Goal: Information Seeking & Learning: Learn about a topic

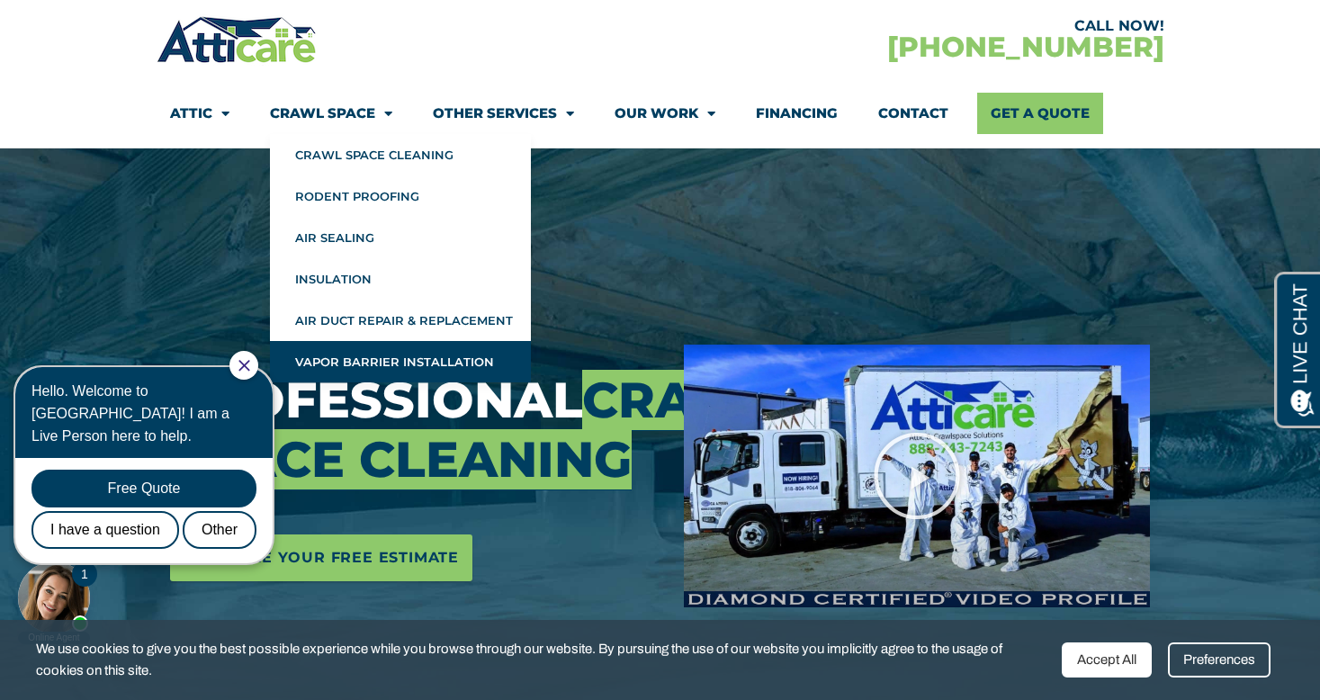
click at [330, 365] on link "Vapor Barrier Installation" at bounding box center [400, 361] width 261 height 41
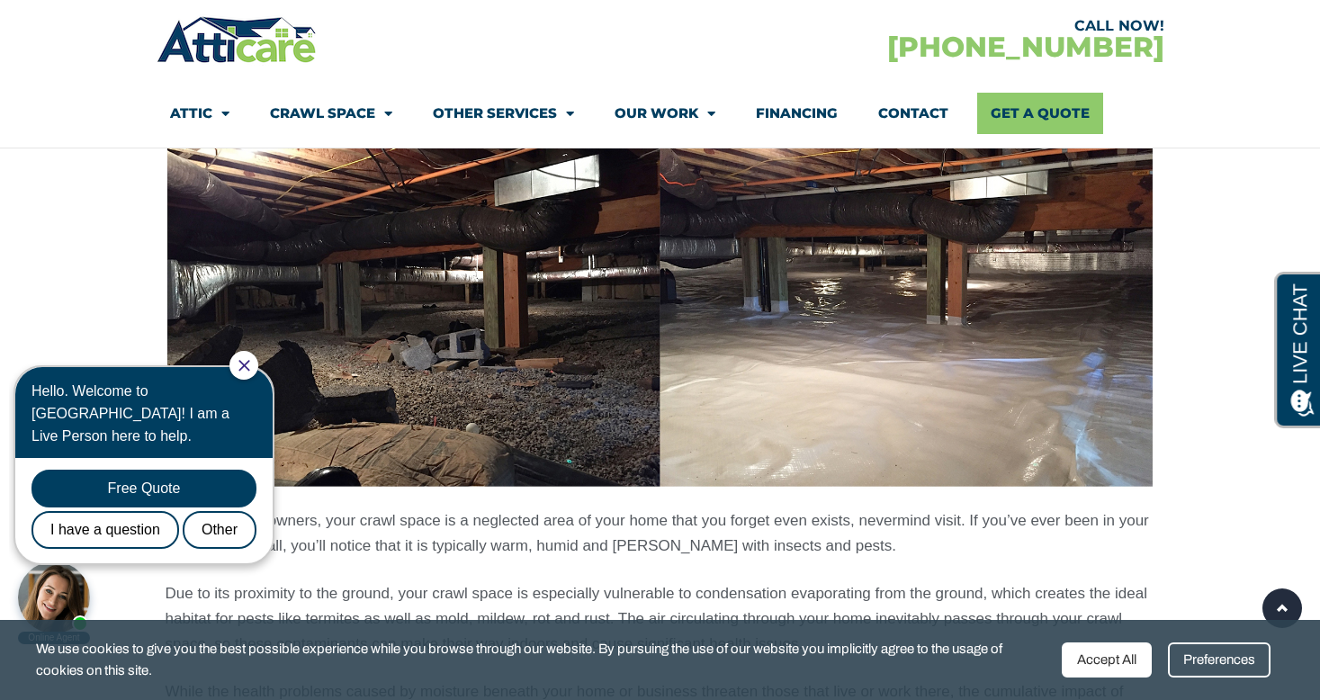
scroll to position [1347, 0]
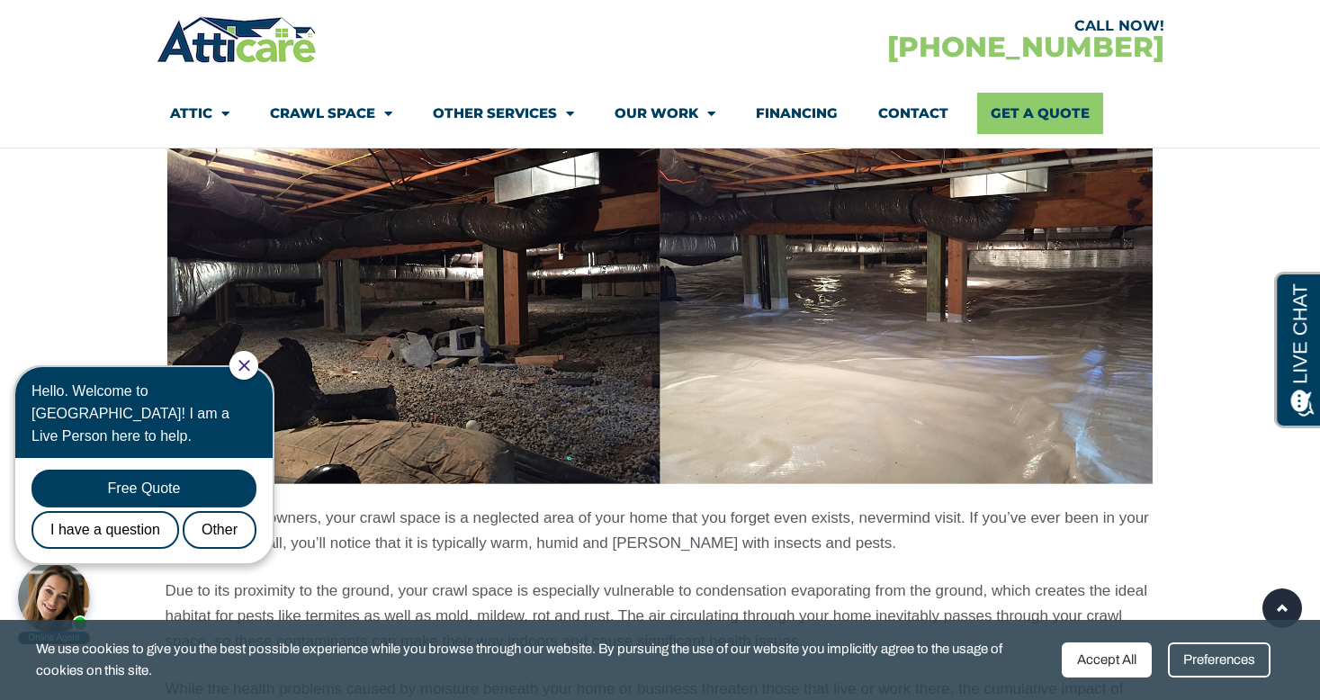
click at [250, 367] on div at bounding box center [244, 365] width 29 height 29
click at [255, 373] on div at bounding box center [244, 365] width 29 height 29
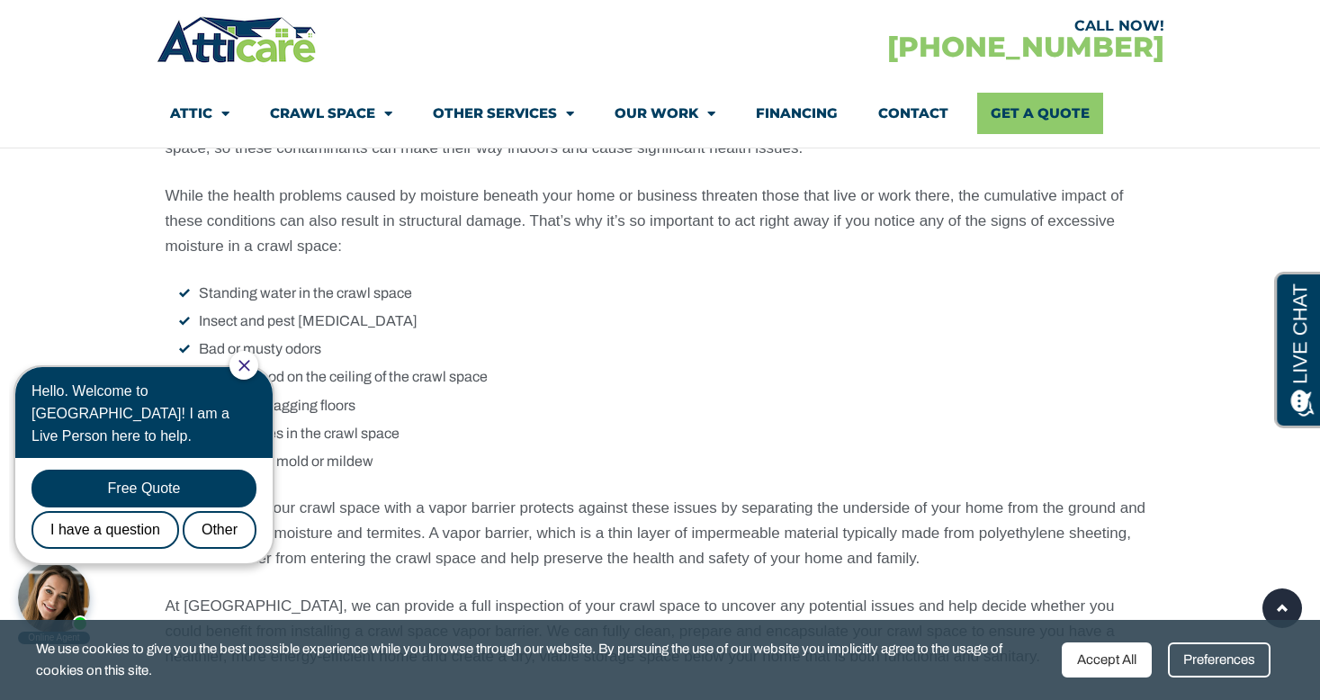
scroll to position [1840, 0]
click at [249, 365] on icon "Close Chat" at bounding box center [244, 365] width 11 height 11
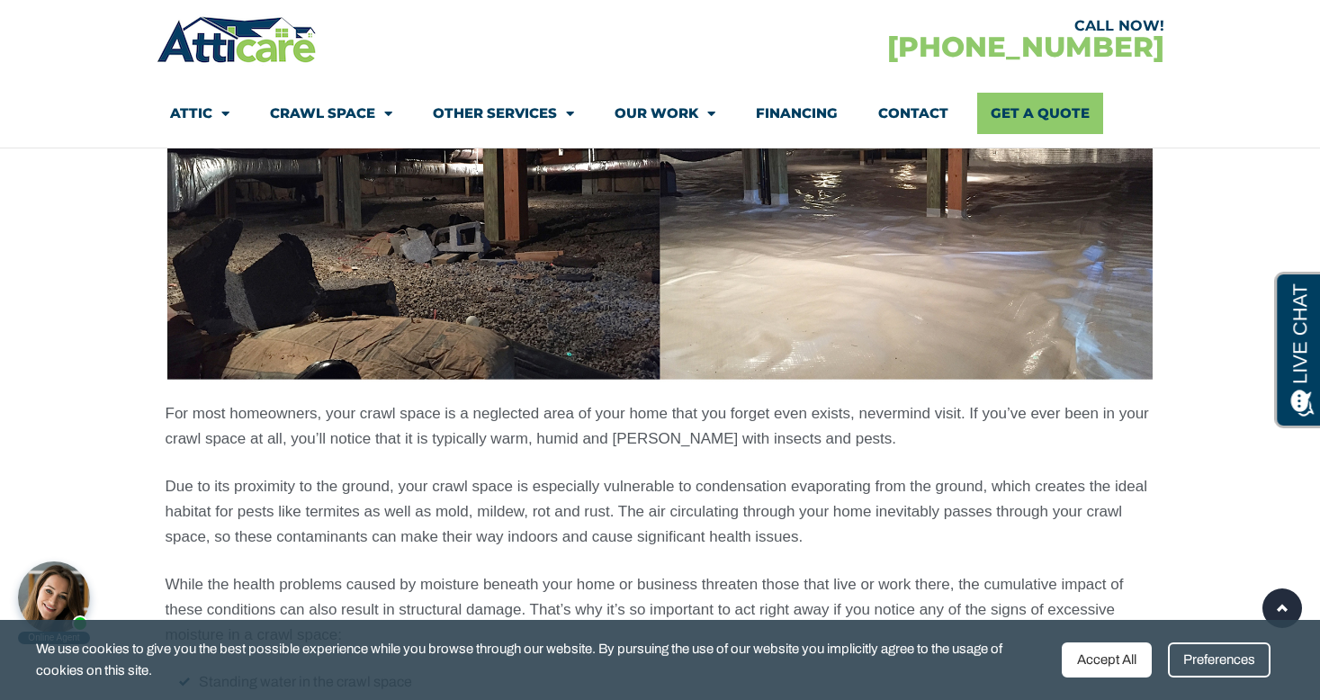
scroll to position [1246, 0]
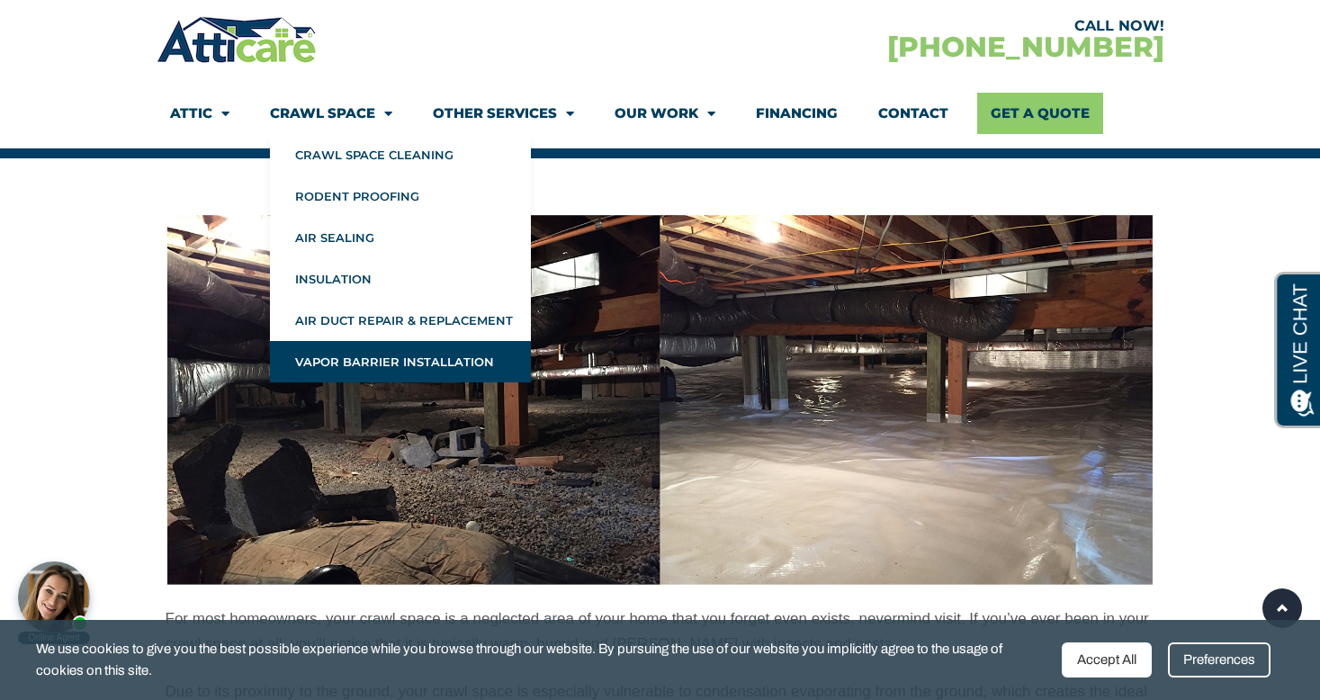
click at [326, 115] on link "Crawl Space" at bounding box center [331, 113] width 122 height 41
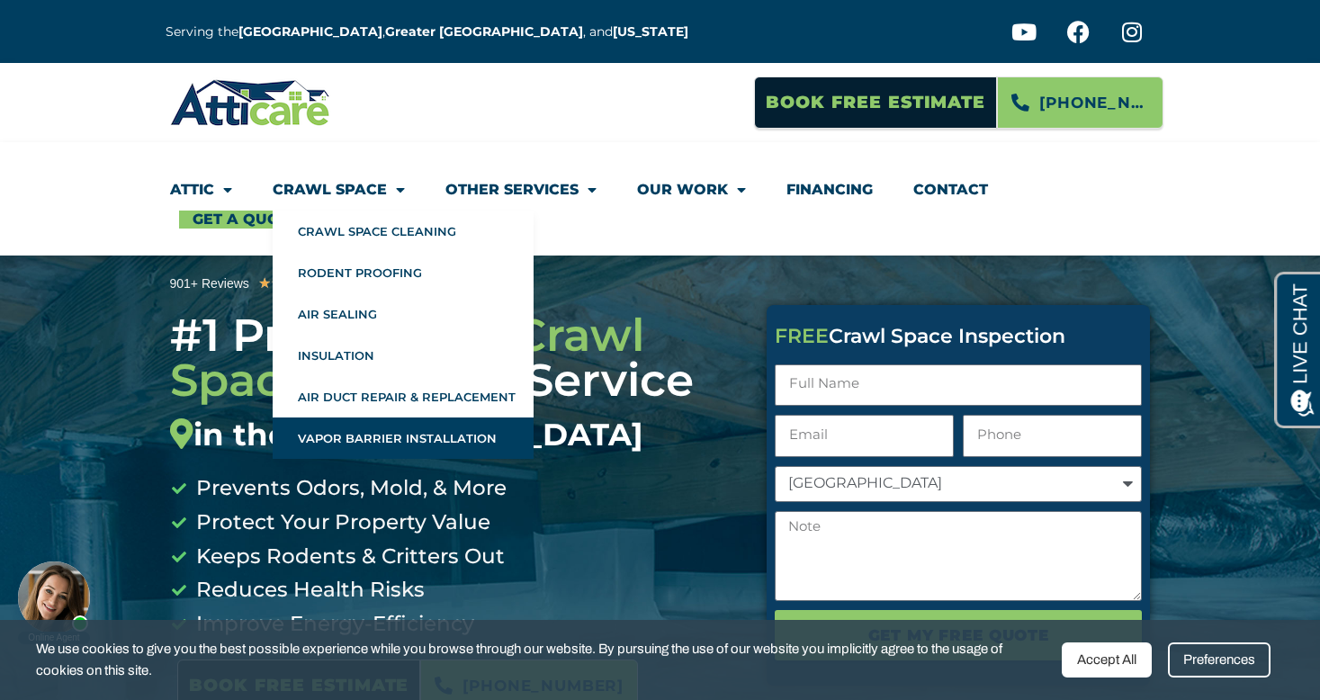
click at [362, 436] on link "Vapor Barrier Installation" at bounding box center [403, 438] width 261 height 41
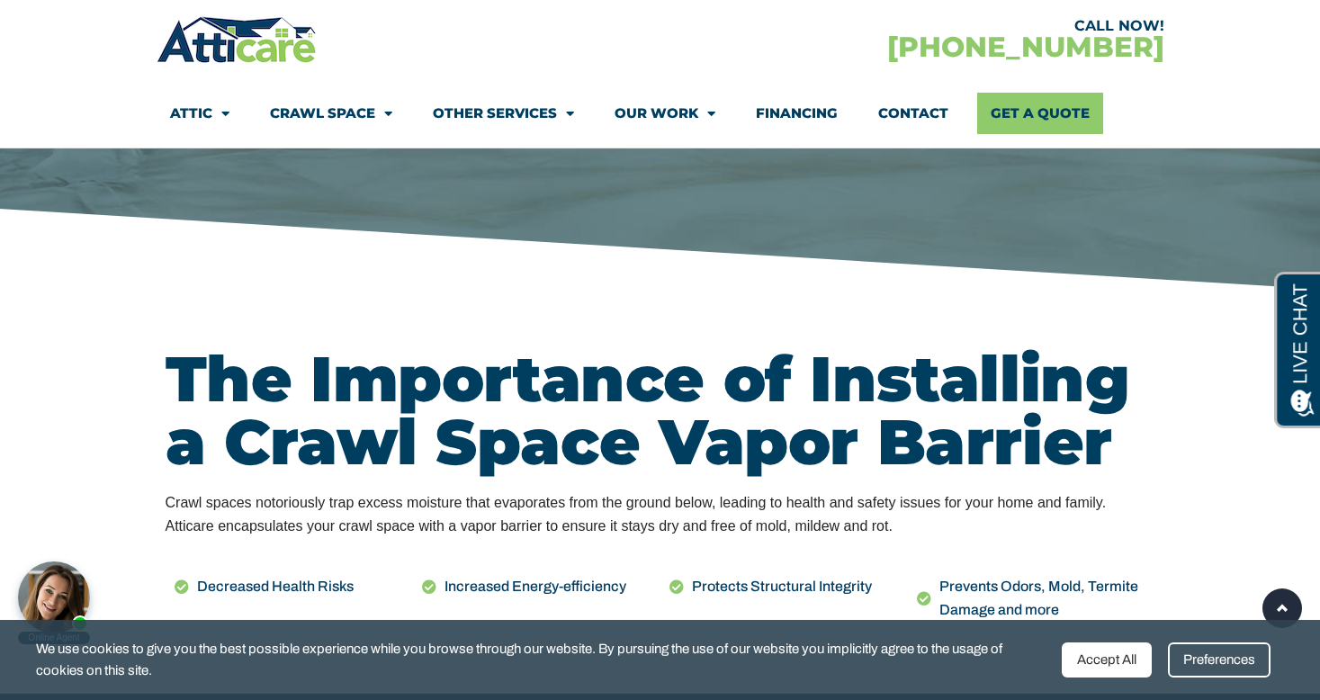
scroll to position [605, 0]
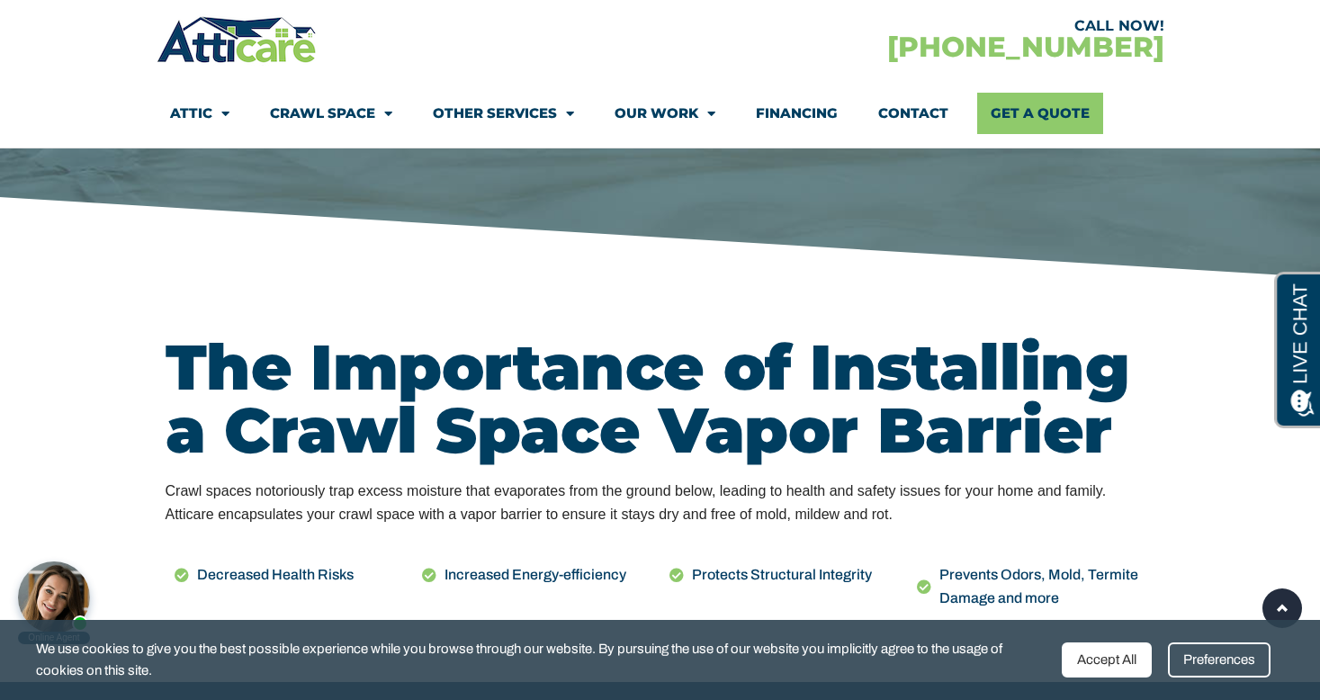
click at [1110, 662] on div "Accept All" at bounding box center [1107, 660] width 90 height 35
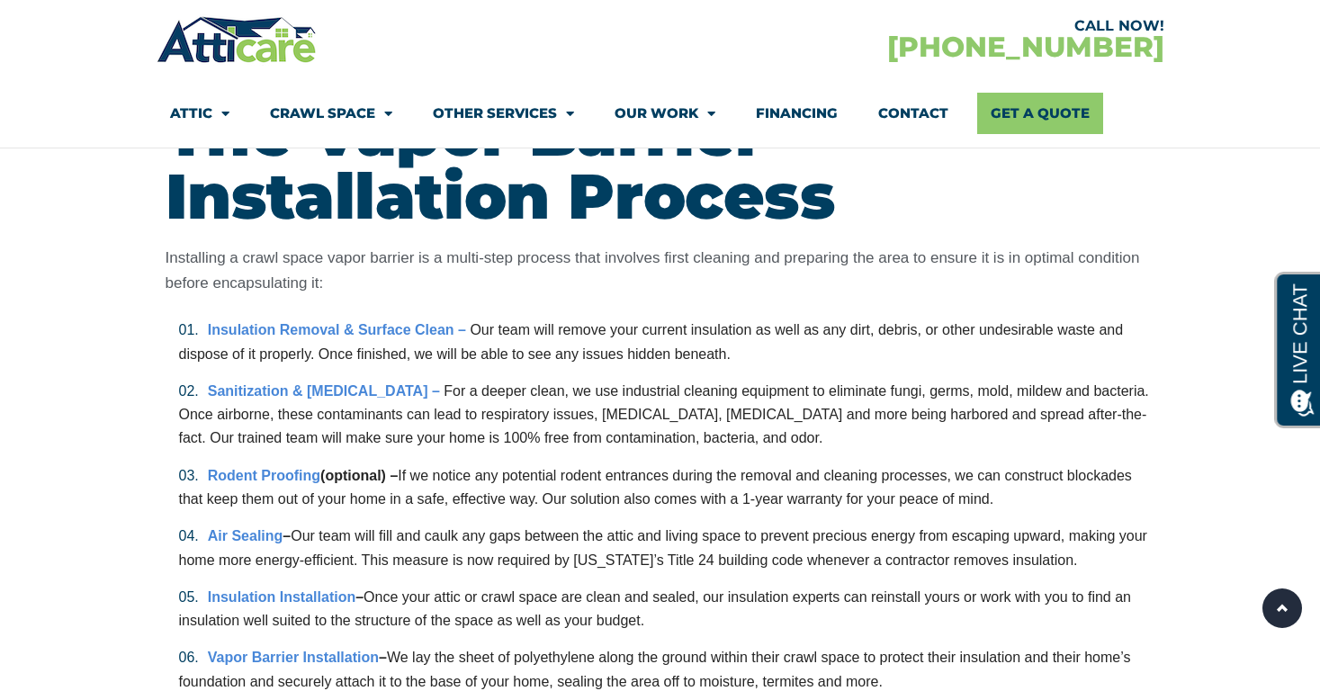
scroll to position [0, 0]
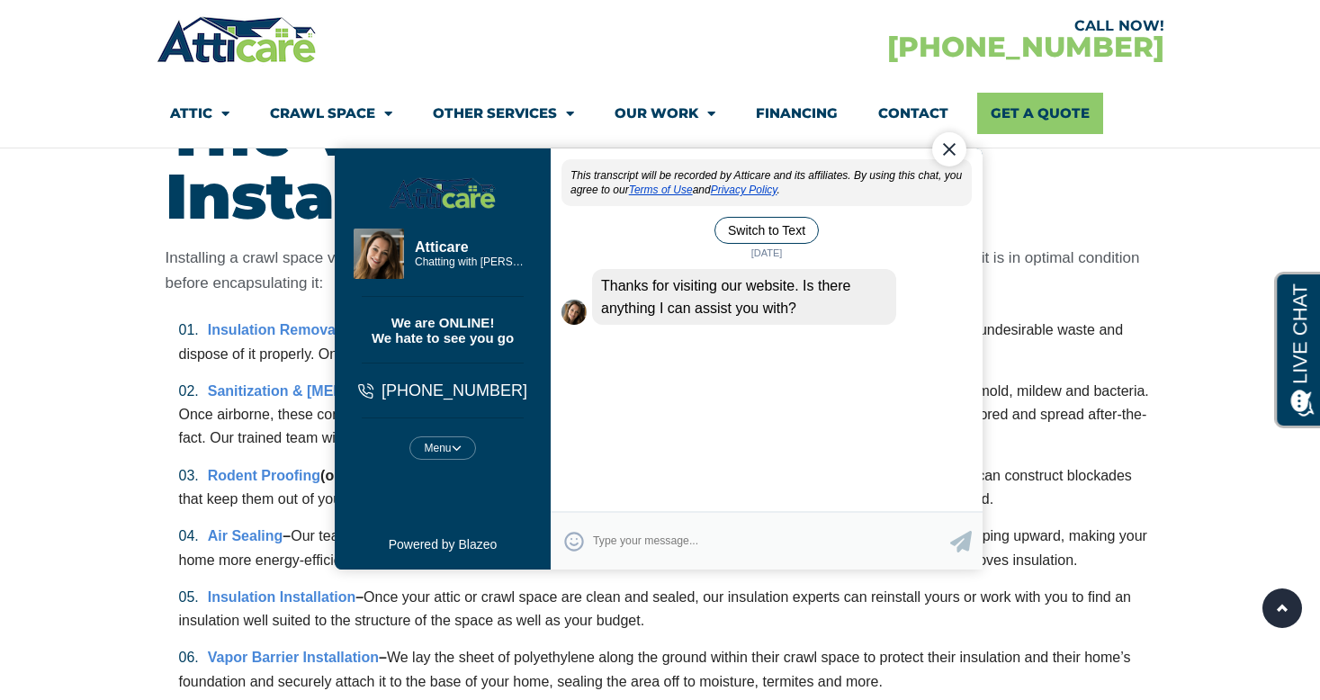
click at [948, 160] on div "Close Chat" at bounding box center [949, 149] width 34 height 34
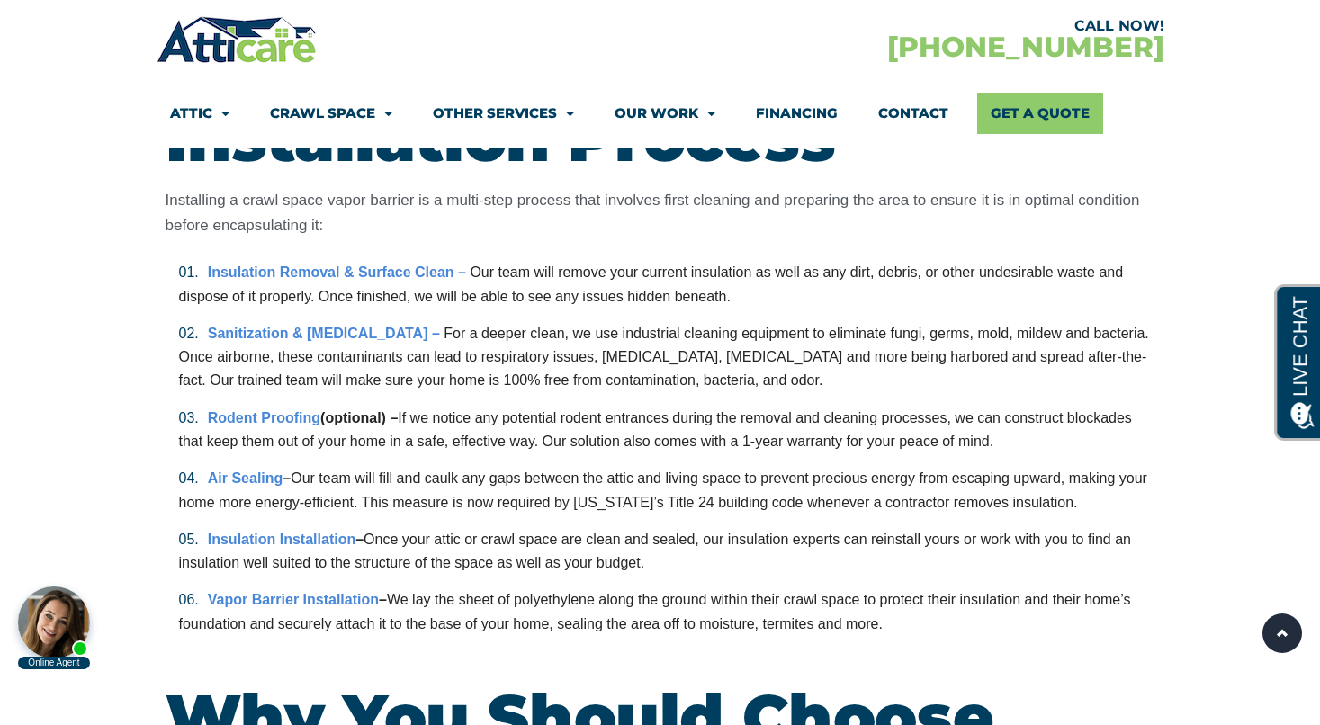
scroll to position [3041, 0]
click at [385, 116] on span "Menu" at bounding box center [383, 114] width 17 height 32
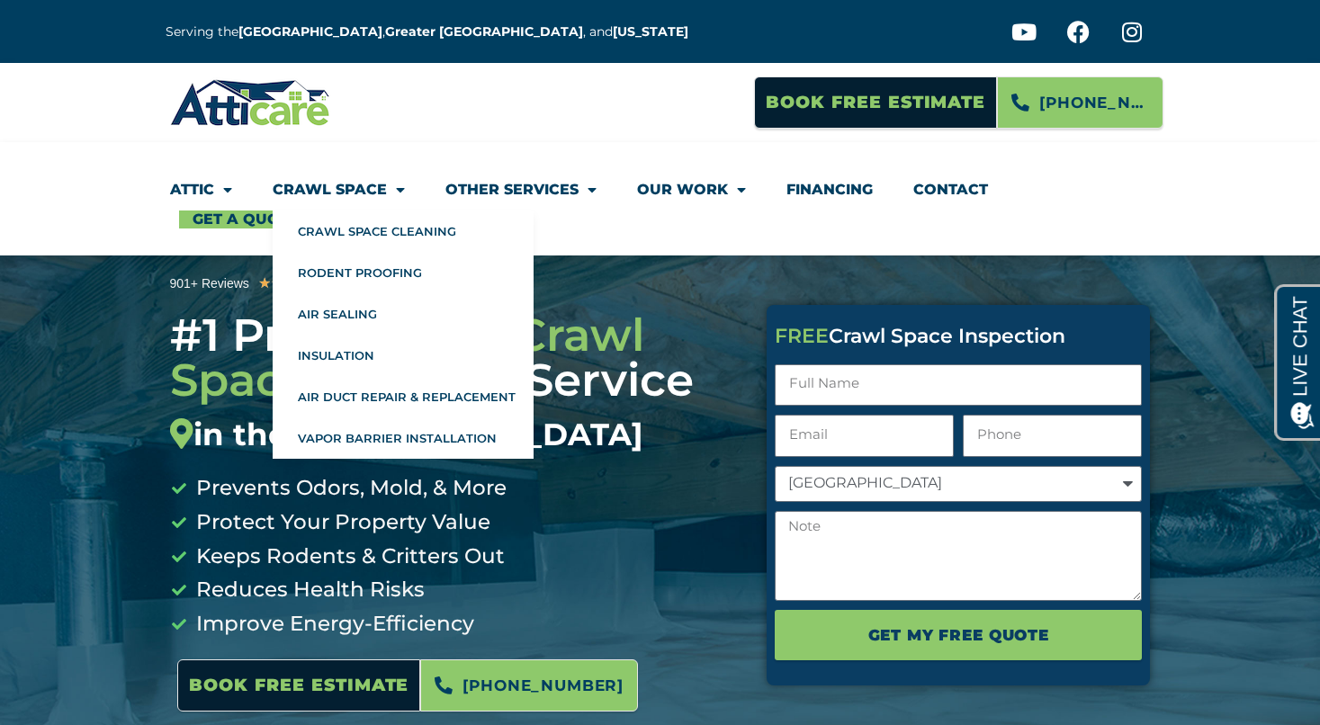
click at [346, 186] on link "Crawl Space" at bounding box center [339, 189] width 132 height 41
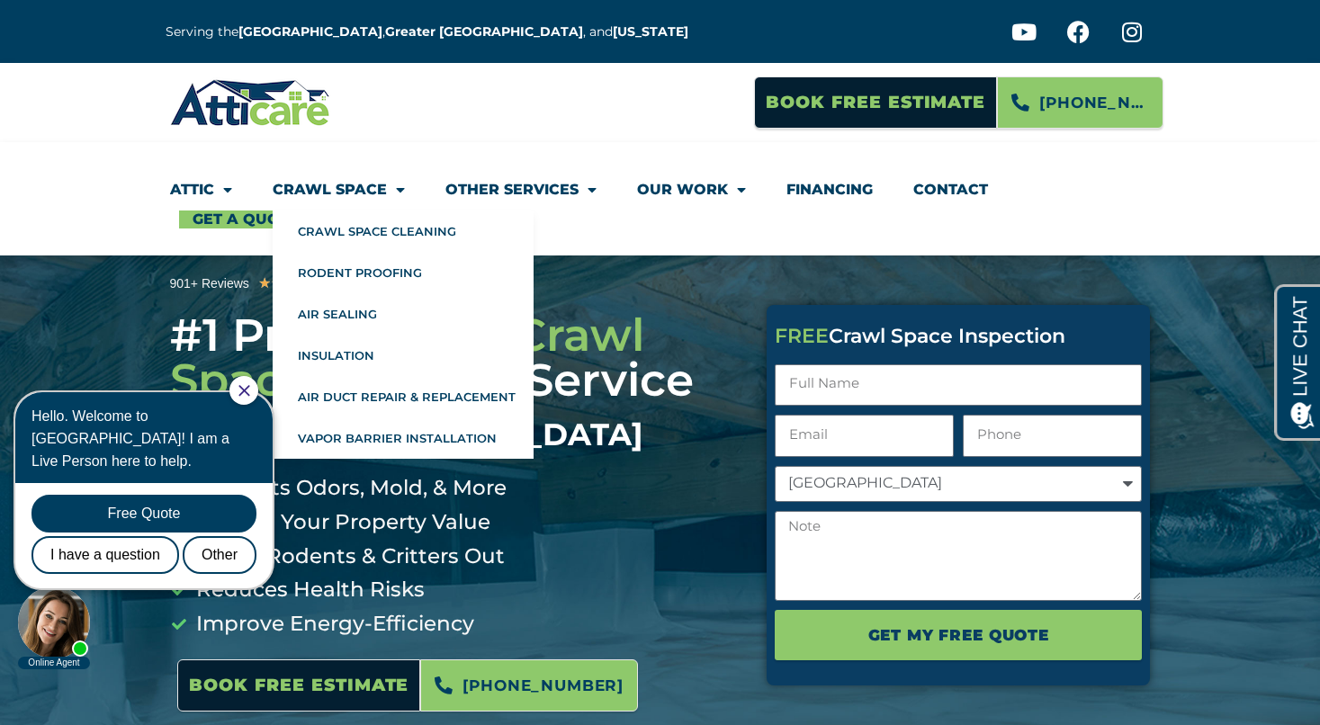
click at [373, 190] on link "Crawl Space" at bounding box center [339, 189] width 132 height 41
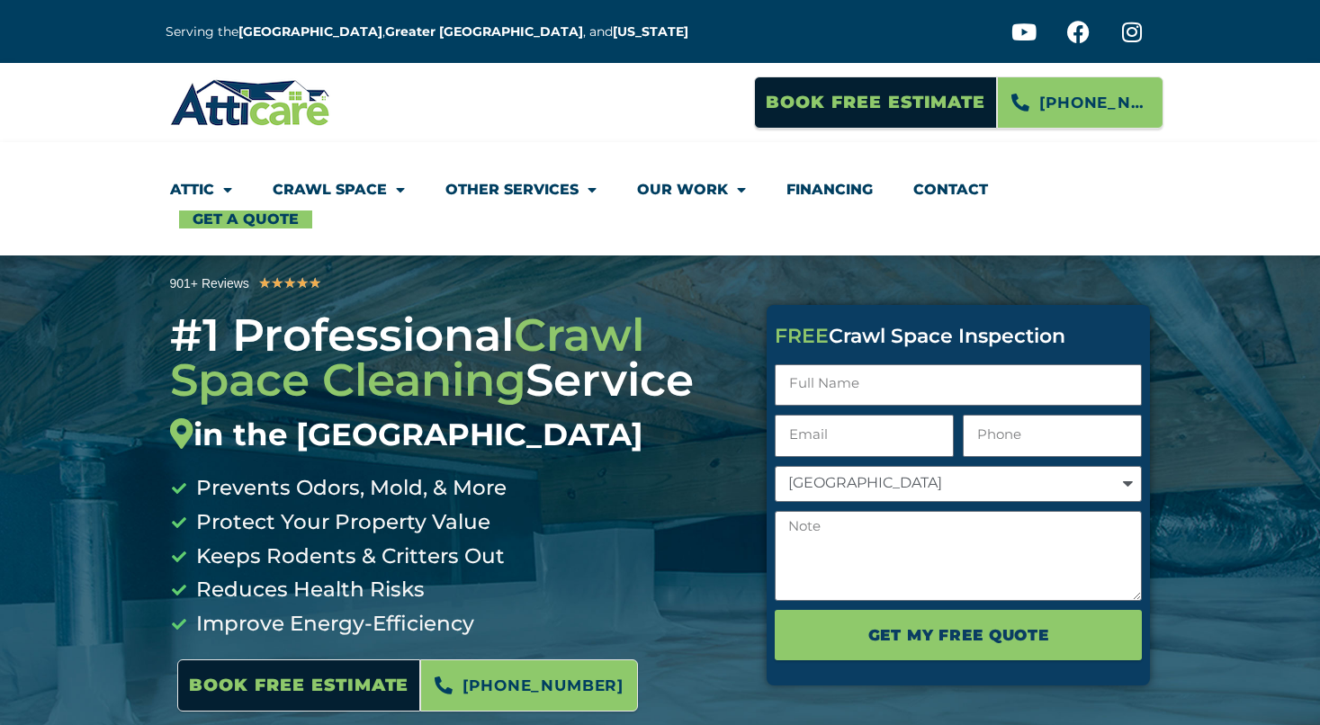
click at [373, 190] on link "Crawl Space" at bounding box center [339, 189] width 132 height 41
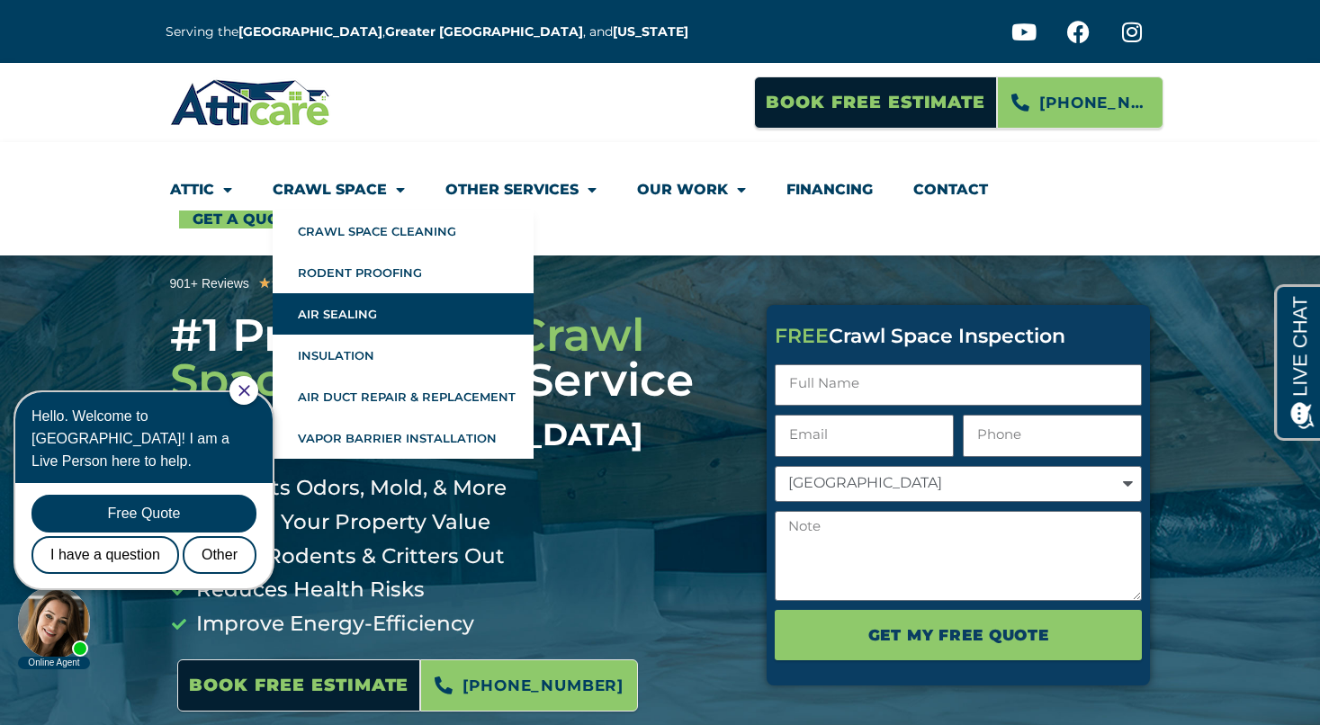
click at [347, 315] on link "Air Sealing" at bounding box center [403, 313] width 261 height 41
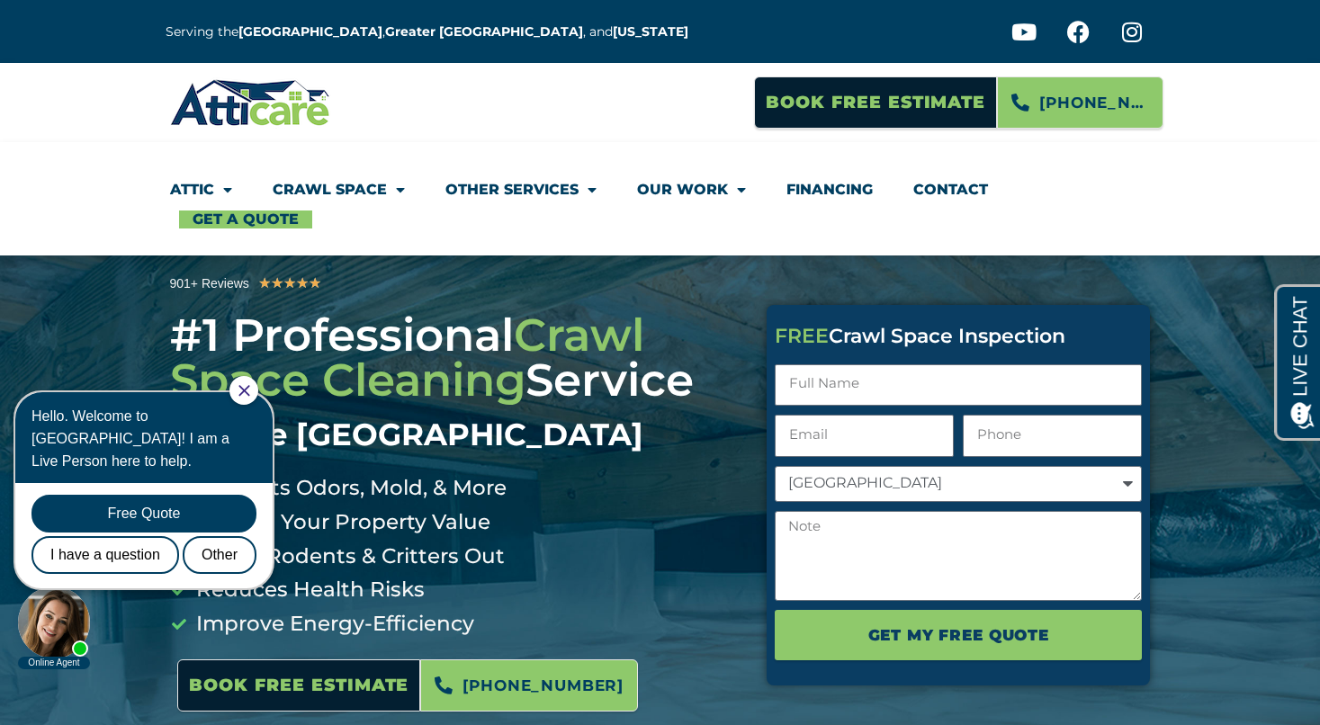
drag, startPoint x: 254, startPoint y: 394, endPoint x: 263, endPoint y: 769, distance: 374.5
click at [249, 394] on icon "Close Chat" at bounding box center [244, 390] width 11 height 11
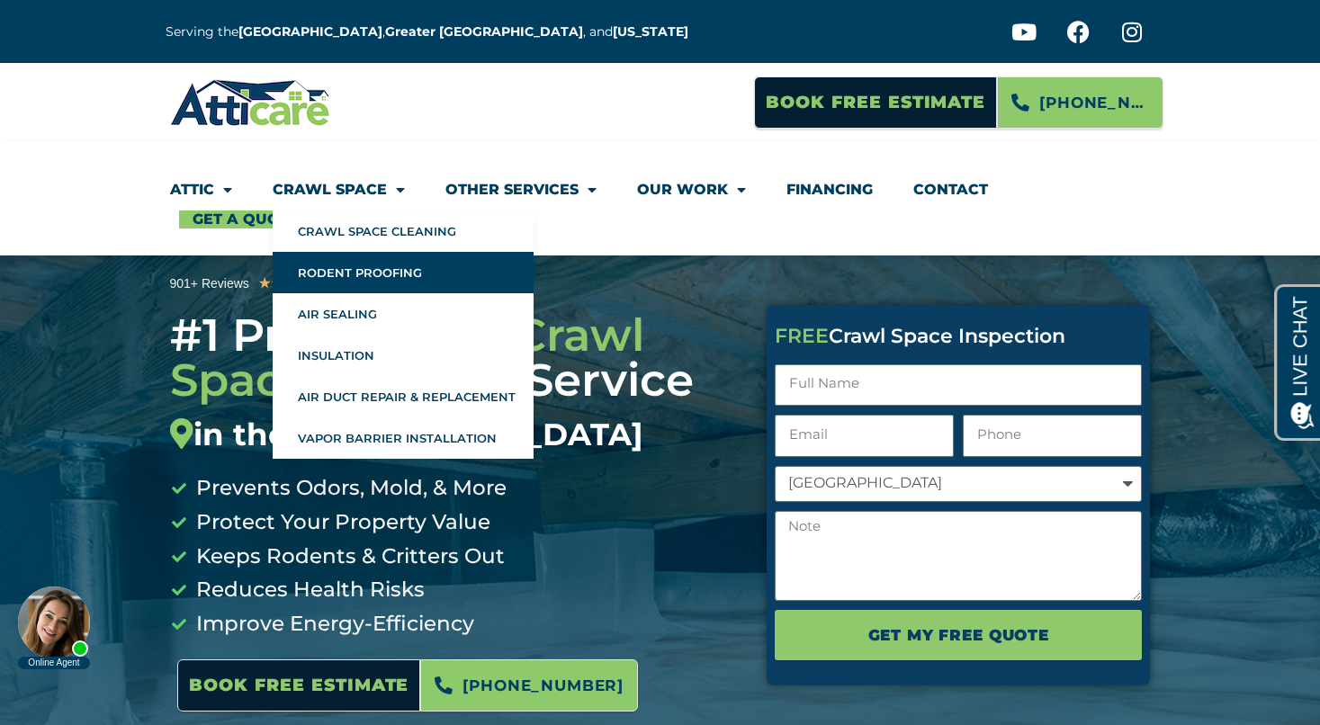
click at [359, 278] on link "Rodent Proofing" at bounding box center [403, 272] width 261 height 41
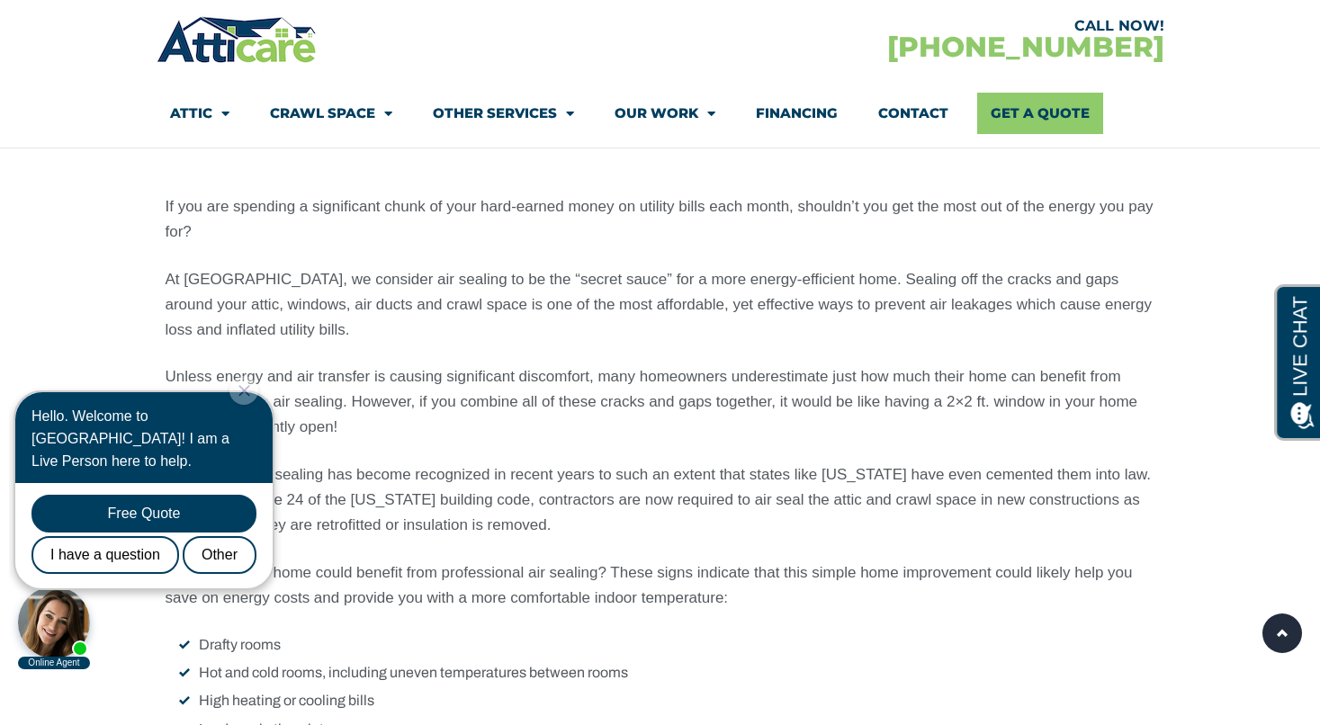
scroll to position [1285, 0]
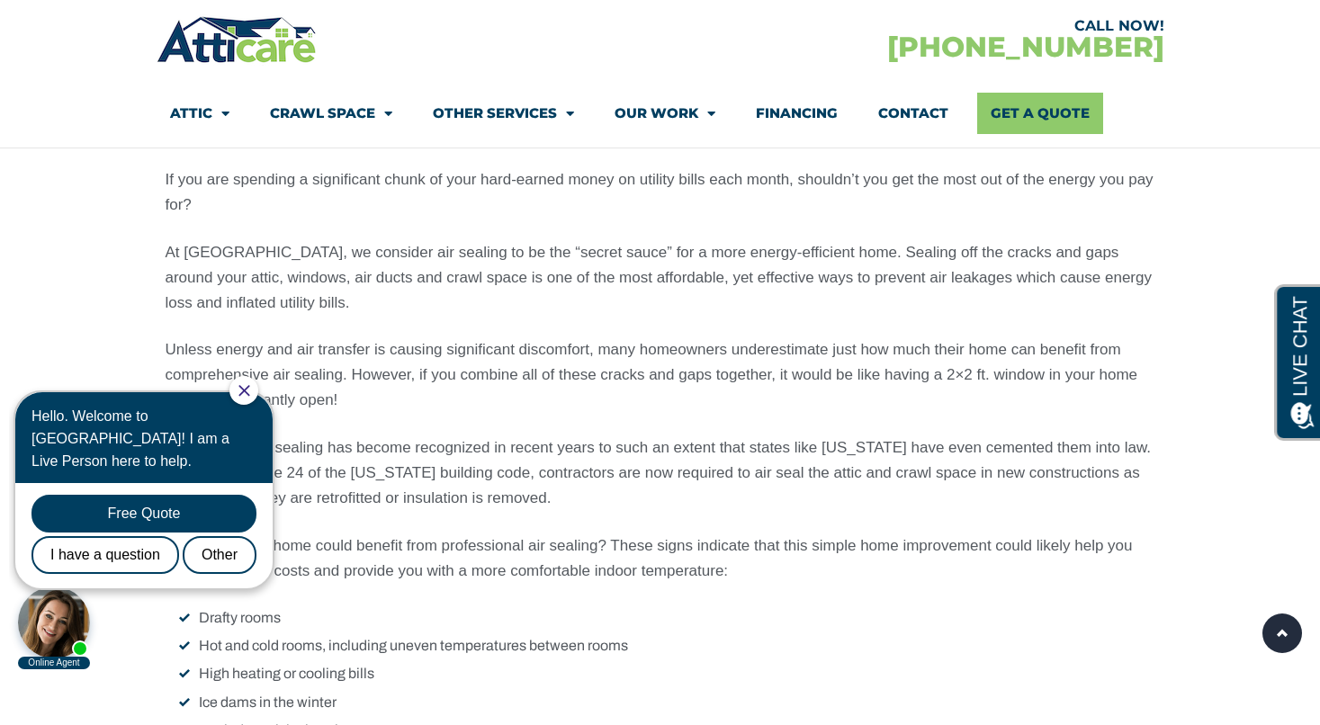
click at [249, 392] on icon "Close Chat" at bounding box center [244, 390] width 11 height 11
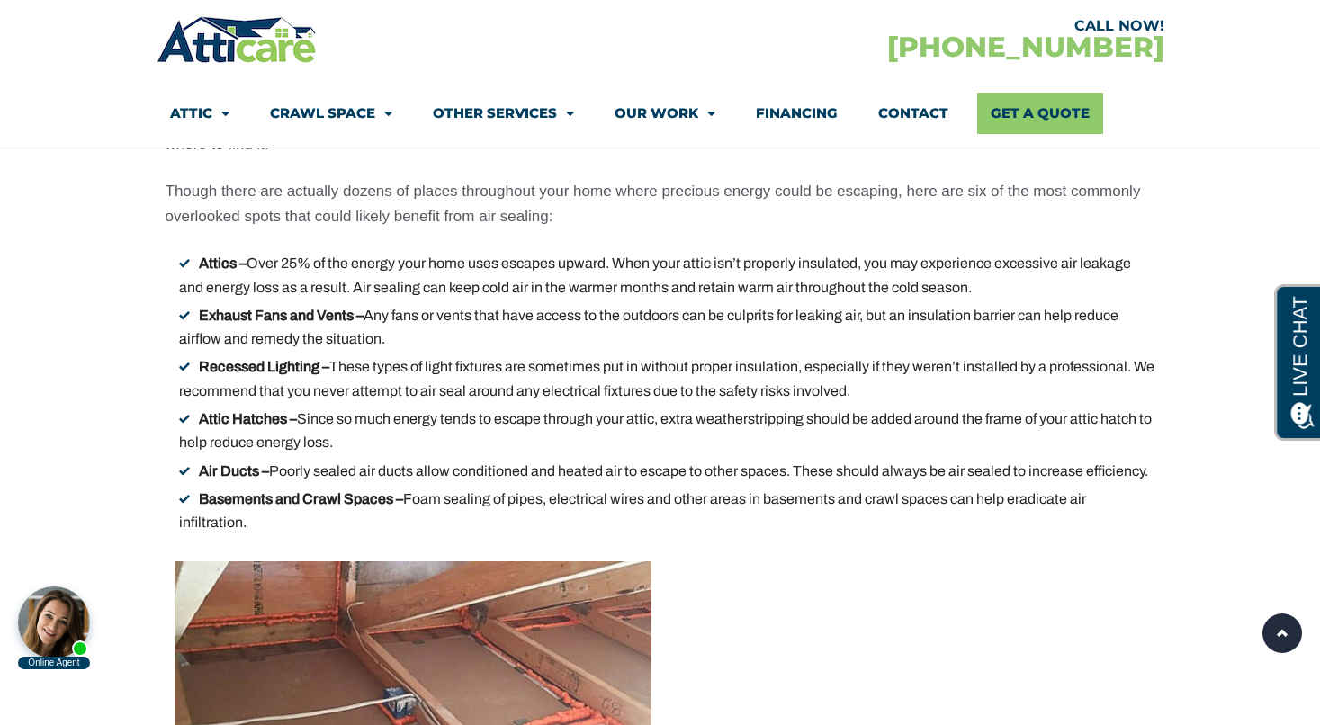
scroll to position [4184, 0]
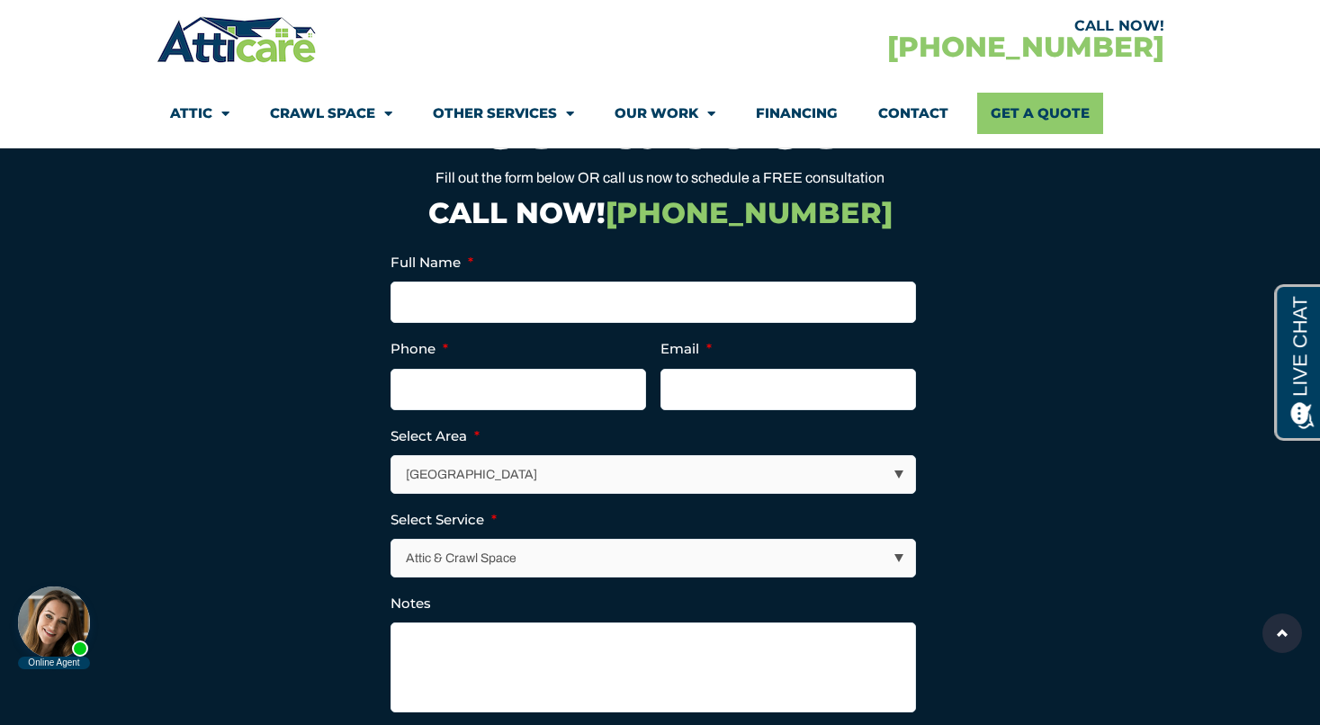
scroll to position [7554, 0]
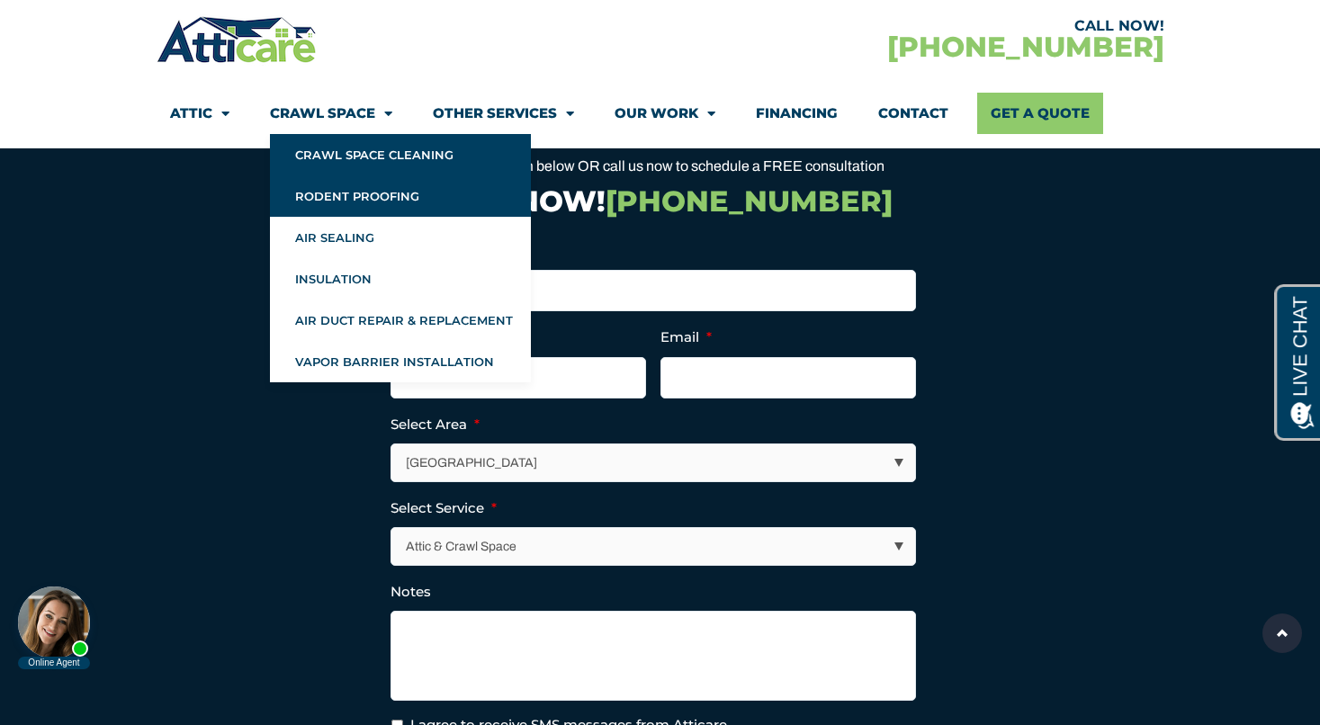
click at [329, 155] on link "Crawl Space Cleaning" at bounding box center [400, 154] width 261 height 41
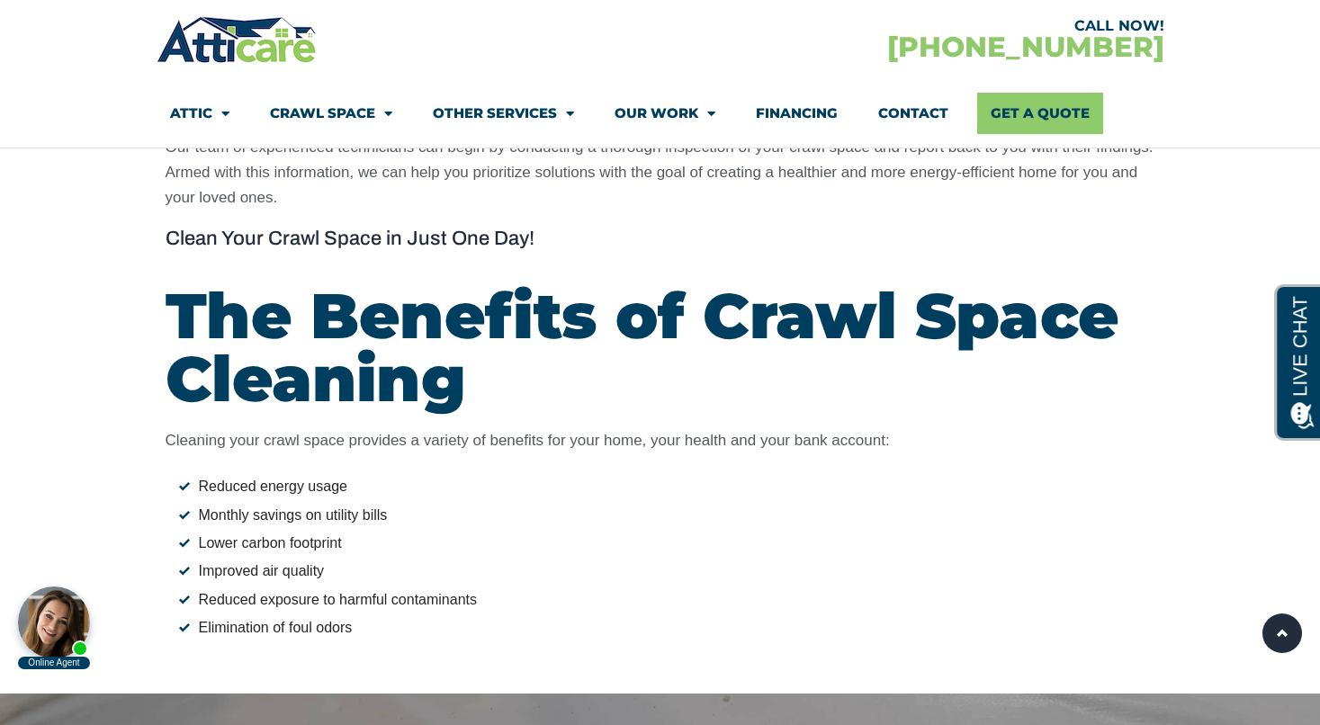
scroll to position [1459, 0]
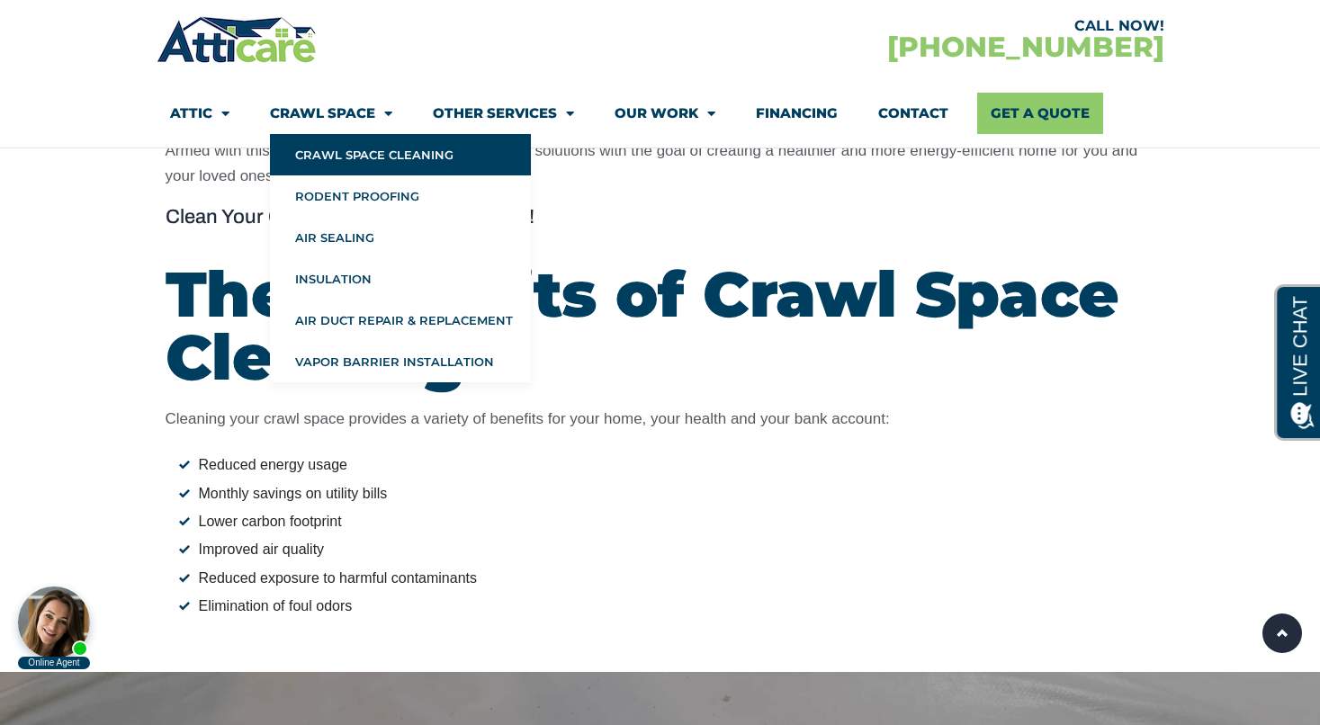
click at [331, 106] on link "Crawl Space" at bounding box center [331, 113] width 122 height 41
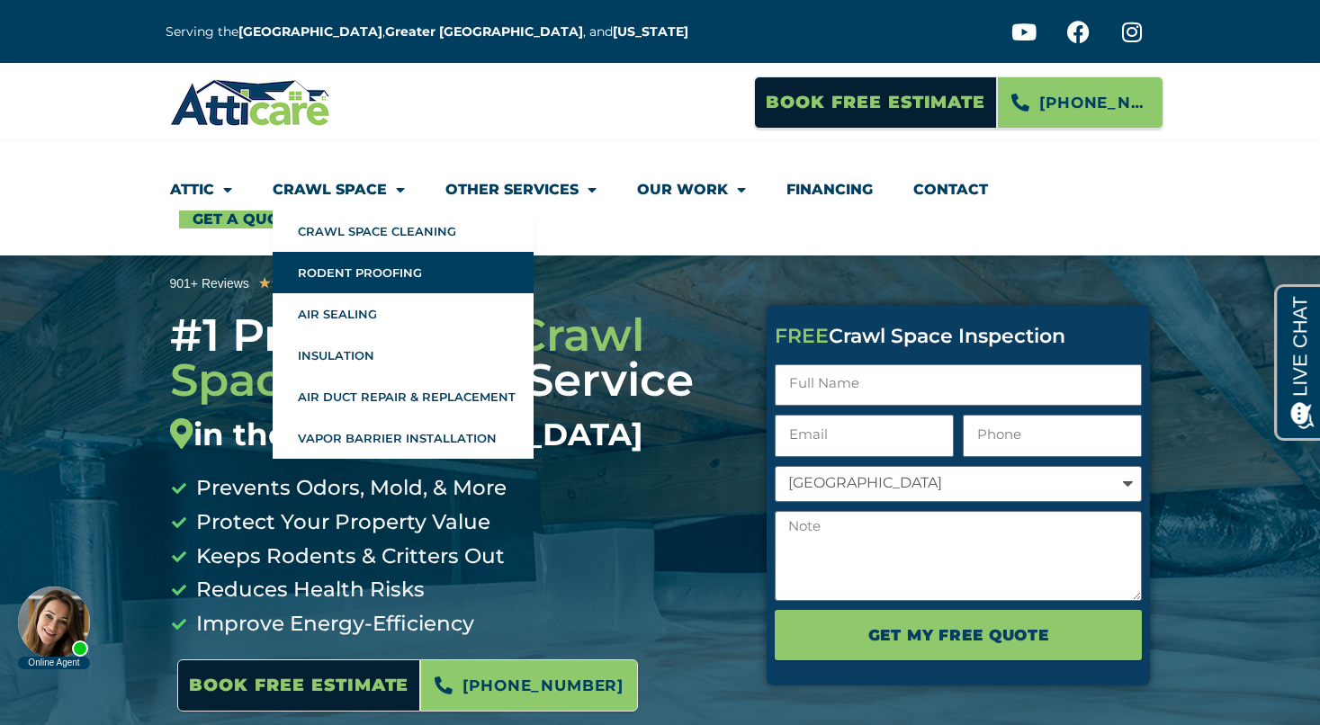
click at [356, 275] on link "Rodent Proofing" at bounding box center [403, 272] width 261 height 41
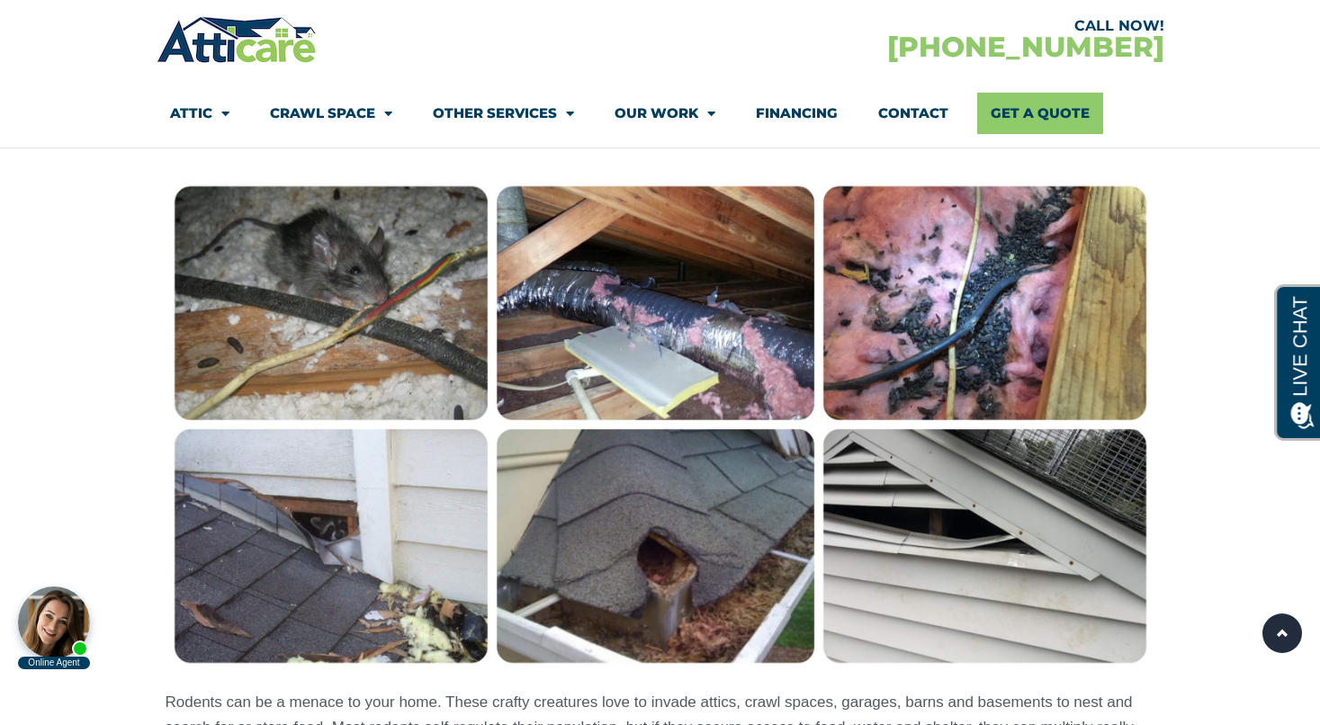
scroll to position [1344, 0]
